Goal: Contribute content

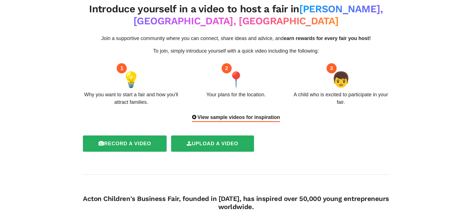
scroll to position [32, 0]
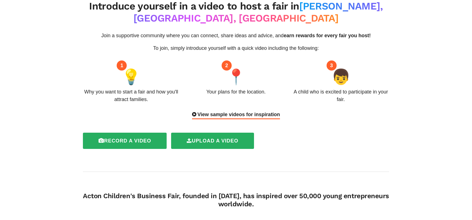
click at [122, 60] on div "1" at bounding box center [122, 65] width 10 height 10
drag, startPoint x: 127, startPoint y: 74, endPoint x: 125, endPoint y: 78, distance: 4.1
click at [125, 78] on div "1 💡 Why you want to start a fair and how you'll attract families." at bounding box center [131, 84] width 105 height 38
click at [125, 88] on div "Why you want to start a fair and how you'll attract families." at bounding box center [131, 95] width 97 height 15
click at [234, 111] on div "View sample videos for inspiration" at bounding box center [236, 115] width 88 height 8
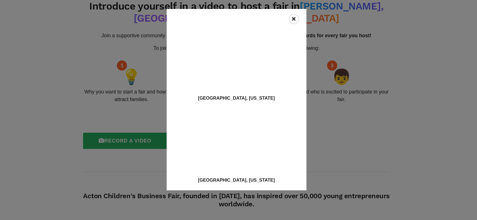
click at [296, 20] on div "Close" at bounding box center [294, 19] width 10 height 10
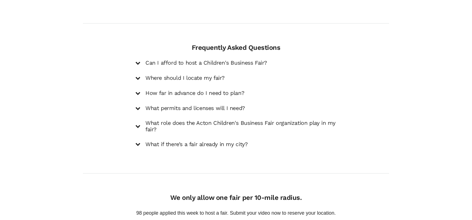
scroll to position [805, 0]
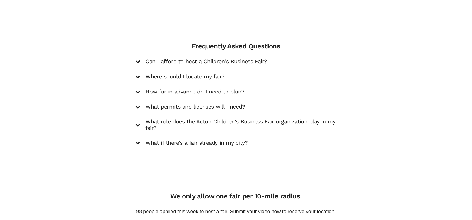
click at [206, 58] on h5 "Can I afford to host a Children's Business Fair?" at bounding box center [207, 61] width 122 height 7
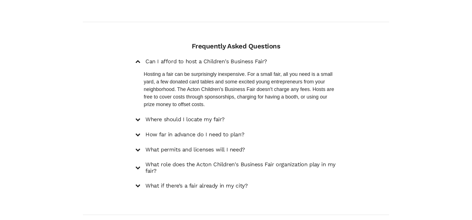
click at [170, 116] on h5 "Where should I locate my fair?" at bounding box center [185, 119] width 79 height 7
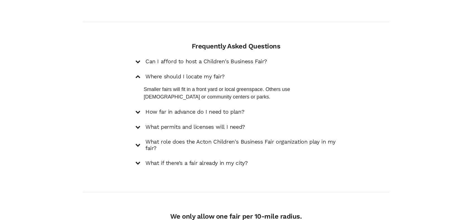
click at [173, 108] on h5 "How far in advance do I need to plan?" at bounding box center [195, 111] width 99 height 7
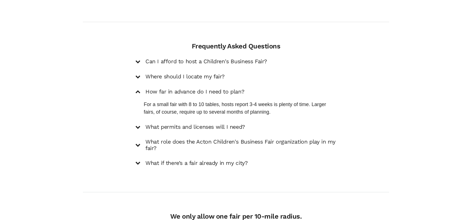
click at [169, 123] on h5 "What permits and licenses will I need?" at bounding box center [196, 126] width 100 height 7
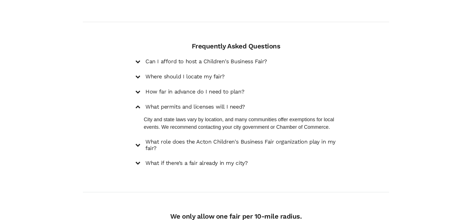
click at [178, 138] on h5 "What role does the Acton Children's Business Fair organization play in my fair?" at bounding box center [241, 144] width 191 height 13
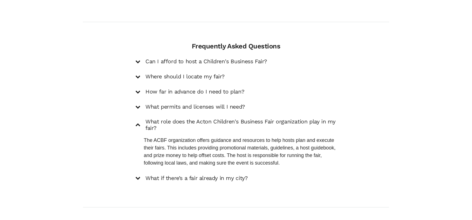
click at [172, 175] on h5 "What if there’s a fair already in my city?" at bounding box center [197, 178] width 102 height 7
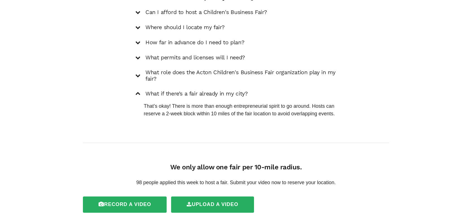
scroll to position [862, 0]
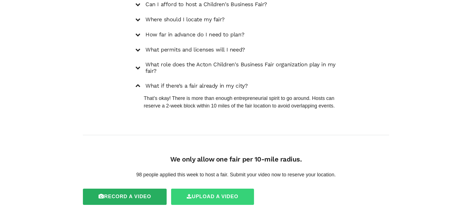
click at [183, 188] on label "Upload a video" at bounding box center [212, 196] width 83 height 16
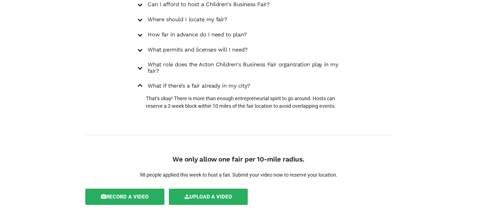
click at [214, 177] on div "Powered by Filestack" at bounding box center [239, 180] width 52 height 14
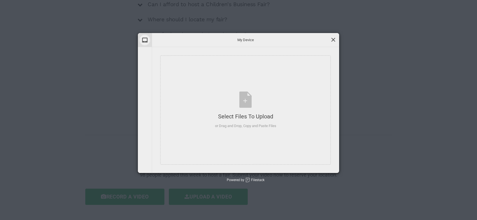
click at [333, 40] on span at bounding box center [333, 40] width 6 height 6
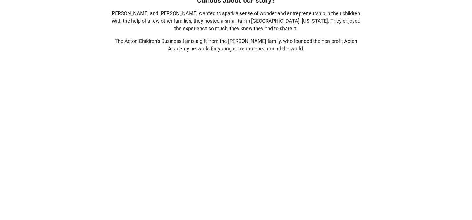
scroll to position [607, 0]
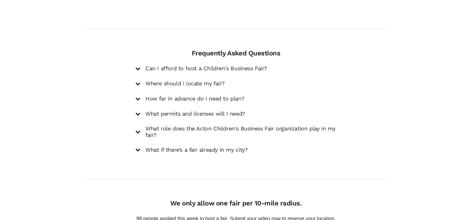
scroll to position [842, 0]
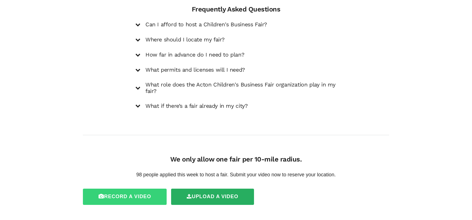
click at [128, 188] on label "Record a video" at bounding box center [125, 196] width 84 height 16
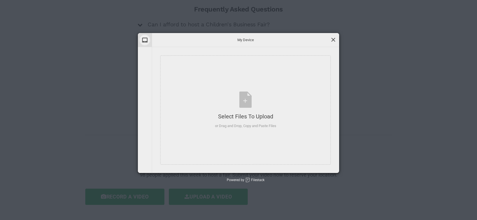
click at [333, 41] on span at bounding box center [333, 40] width 6 height 6
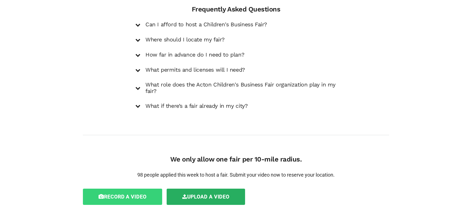
click at [122, 188] on label "Record a video" at bounding box center [122, 196] width 79 height 16
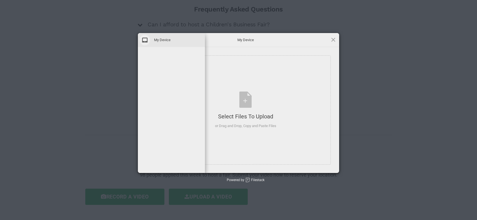
click at [144, 39] on span at bounding box center [144, 40] width 11 height 11
click at [338, 42] on div "My Device" at bounding box center [245, 40] width 187 height 14
click at [334, 40] on span at bounding box center [333, 40] width 6 height 6
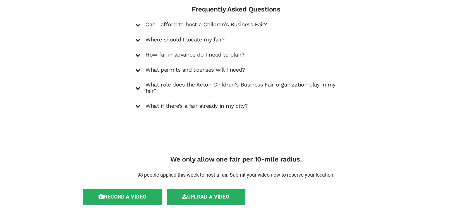
click at [119, 87] on div "Frequently Asked Questions Can I afford to host a Children's Business Fair? Hos…" at bounding box center [236, 59] width 315 height 109
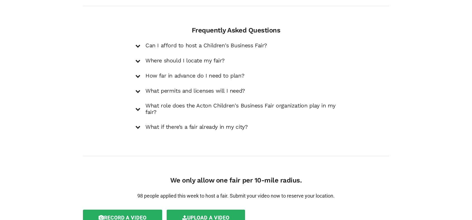
scroll to position [820, 0]
click at [204, 42] on div "Can I afford to host a Children's Business Fair? Hosting a fair can be surprisi…" at bounding box center [235, 86] width 201 height 89
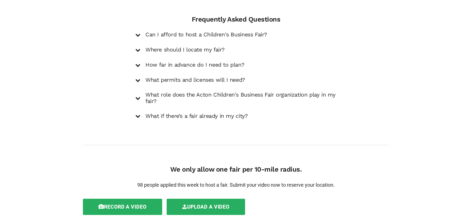
scroll to position [842, 0]
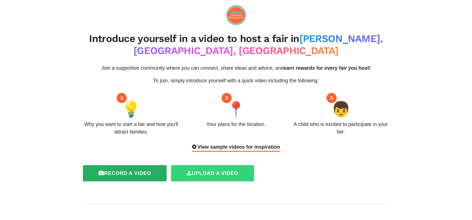
click at [203, 165] on label "Upload a video" at bounding box center [212, 173] width 83 height 16
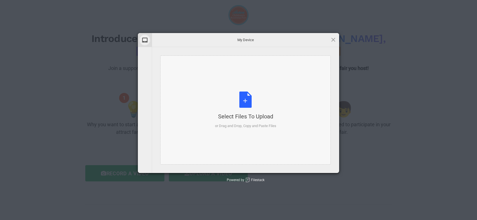
click at [242, 103] on div "Select Files to Upload or Drag and Drop, Copy and Paste Files" at bounding box center [245, 109] width 61 height 37
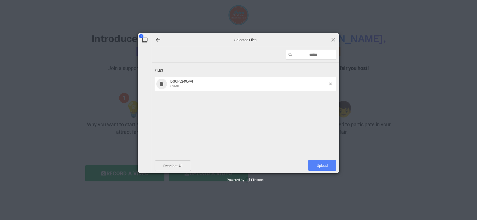
click at [319, 165] on span "Upload 1" at bounding box center [322, 165] width 11 height 4
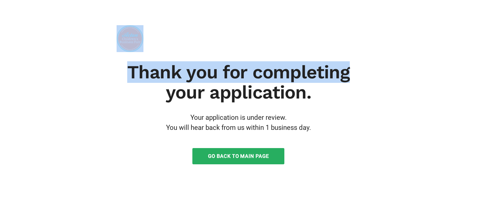
click at [461, 54] on section "Thank you for completing your application. Your application is under review. Yo…" at bounding box center [238, 99] width 477 height 199
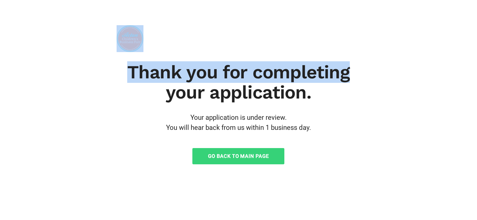
click at [238, 153] on link "Go Back to Main Page" at bounding box center [238, 156] width 92 height 16
